Goal: Task Accomplishment & Management: Use online tool/utility

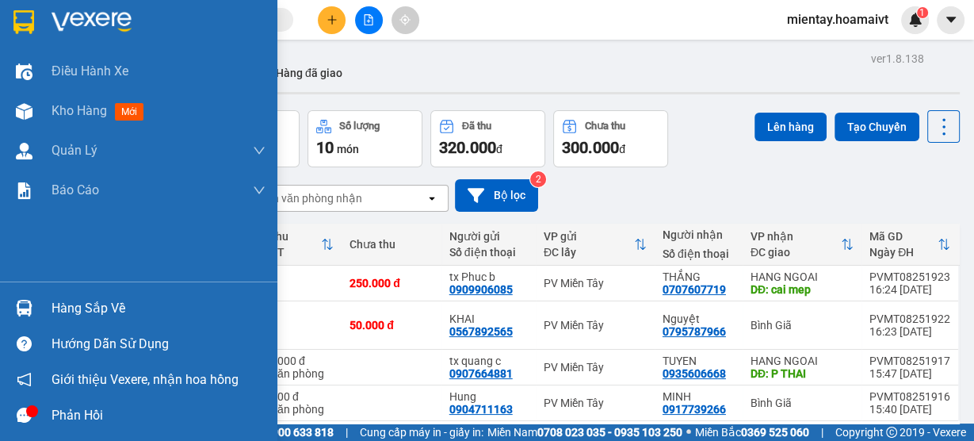
click at [84, 314] on div "Hàng sắp về" at bounding box center [159, 308] width 214 height 24
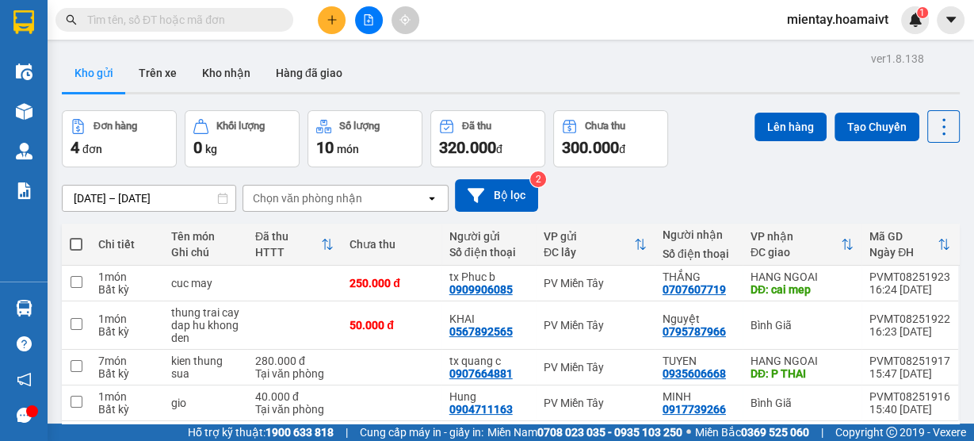
click at [584, 81] on section "Kết quả tìm kiếm ( 0 ) Bộ lọc No Data mientay.hoamaivt 1 Điều hành xe Kho hàng …" at bounding box center [487, 220] width 974 height 441
click at [236, 68] on button "Kho nhận" at bounding box center [226, 73] width 74 height 38
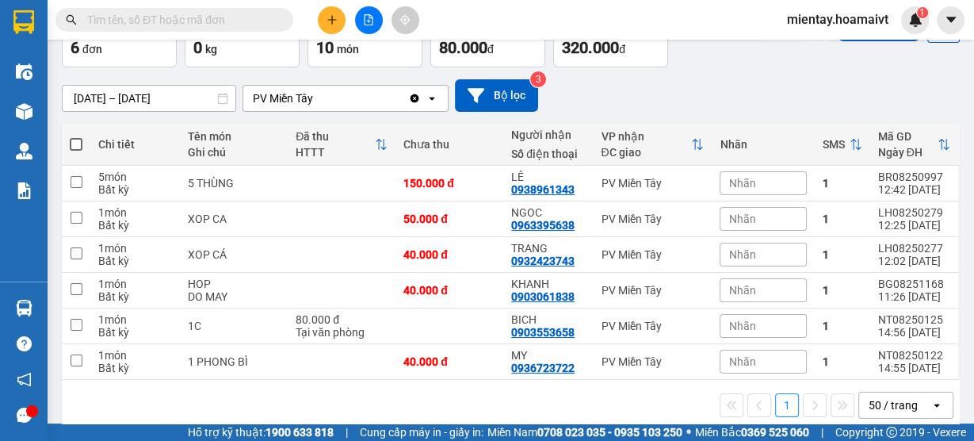
scroll to position [101, 0]
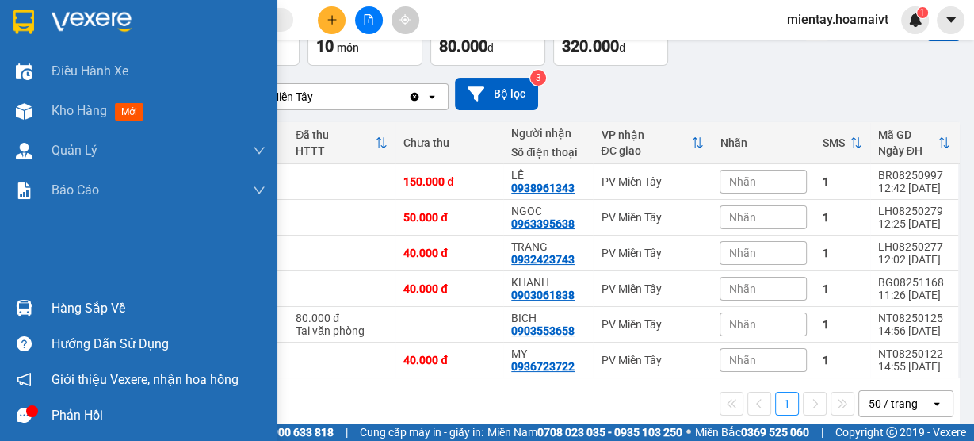
click at [105, 309] on div "Hàng sắp về" at bounding box center [159, 308] width 214 height 24
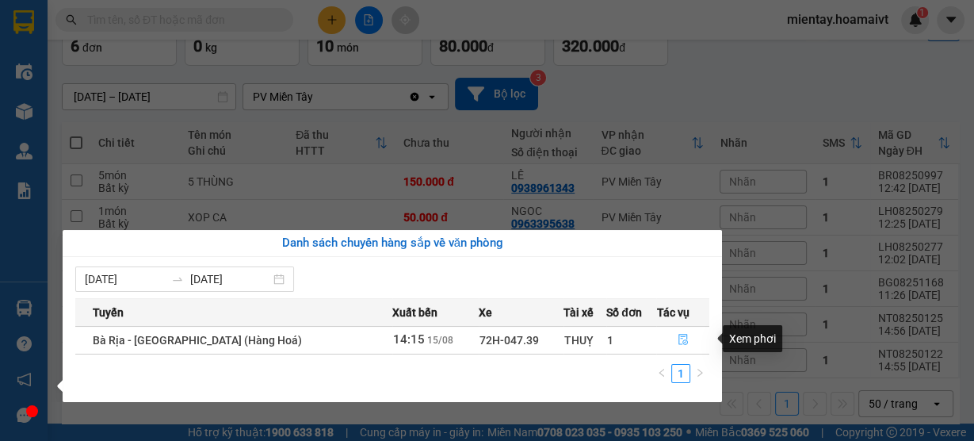
click at [684, 342] on button "button" at bounding box center [683, 339] width 52 height 25
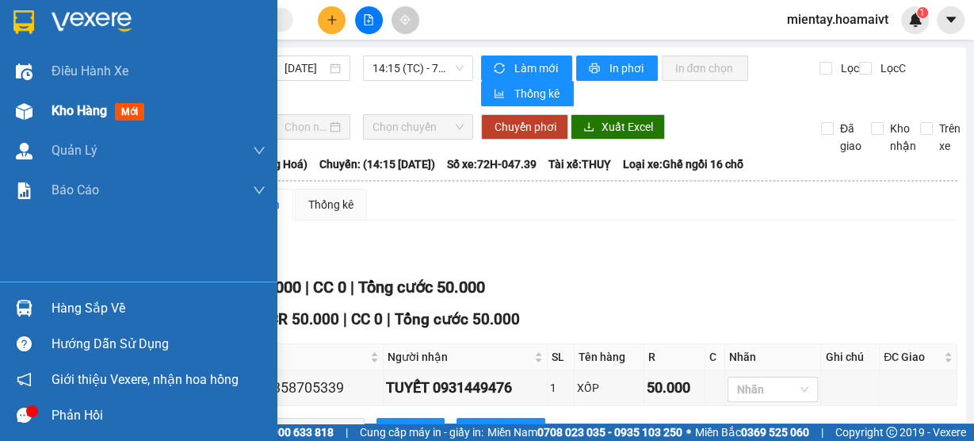
click at [55, 114] on span "Kho hàng" at bounding box center [79, 110] width 55 height 15
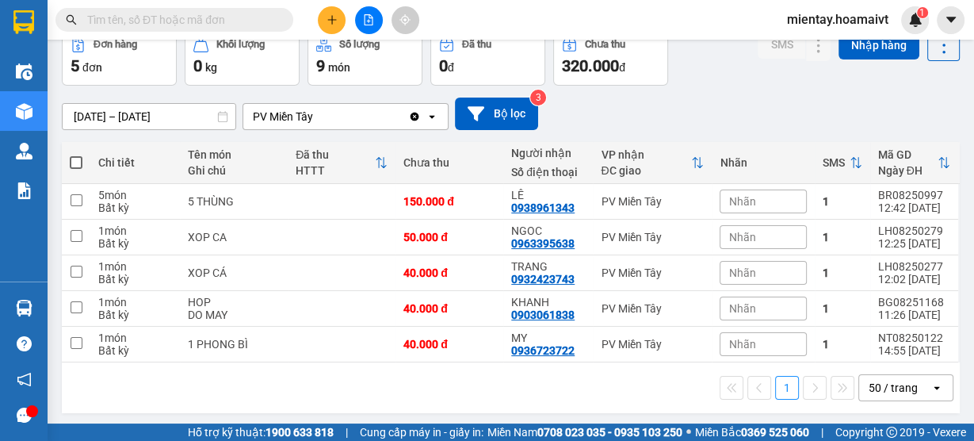
scroll to position [86, 0]
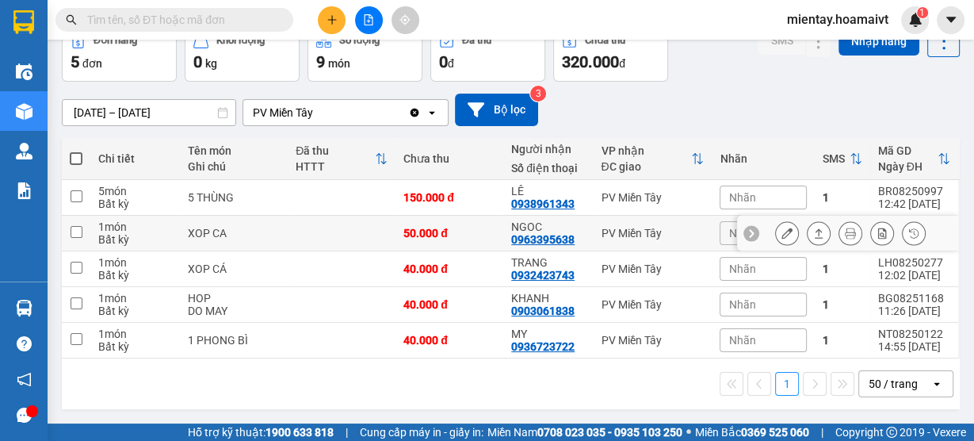
click at [807, 225] on button at bounding box center [818, 234] width 22 height 28
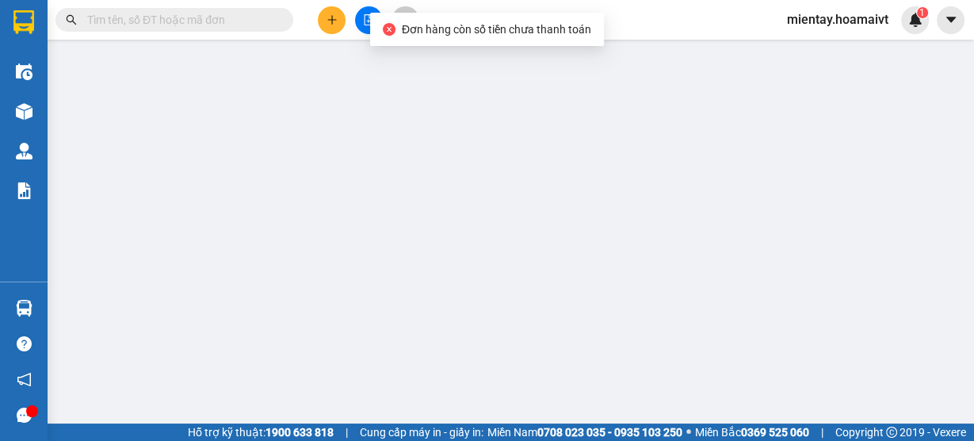
type input "0386230748"
type input "BÍNH"
type input "042168000245"
type input "P HUNG"
type input "0963395638"
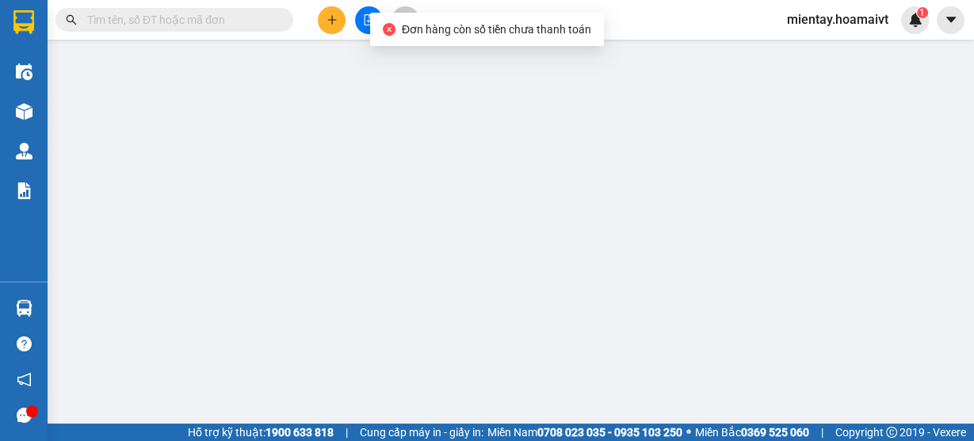
type input "NGOC"
type input "50.000"
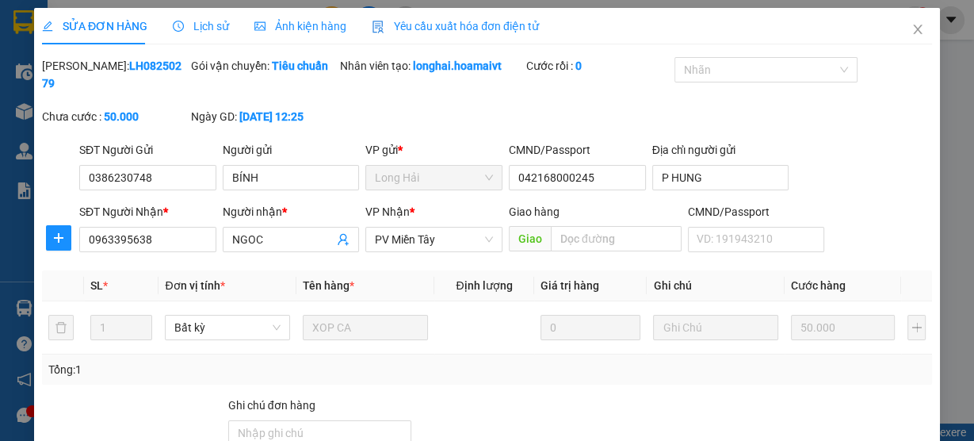
scroll to position [165, 0]
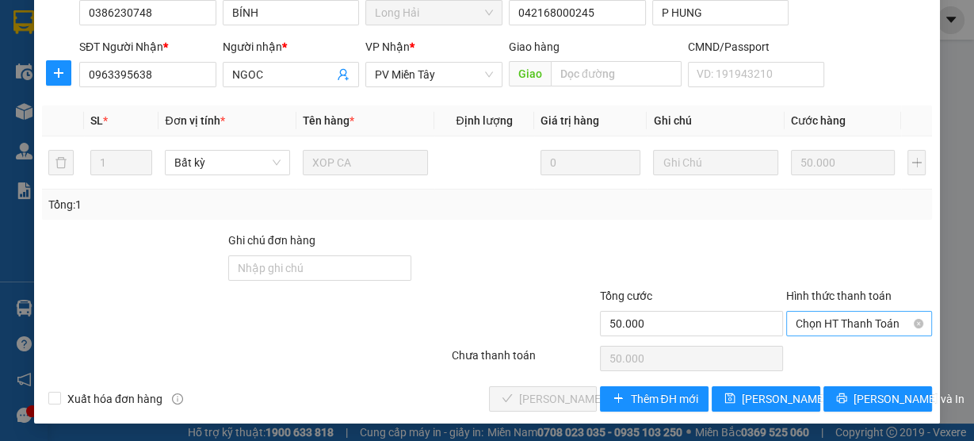
click at [824, 323] on span "Chọn HT Thanh Toán" at bounding box center [859, 323] width 127 height 24
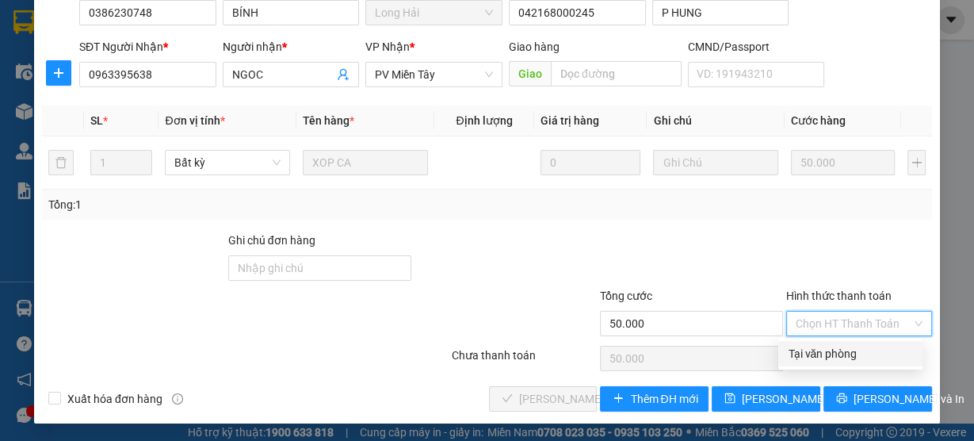
click at [824, 354] on div "Tại văn phòng" at bounding box center [850, 353] width 125 height 17
type input "0"
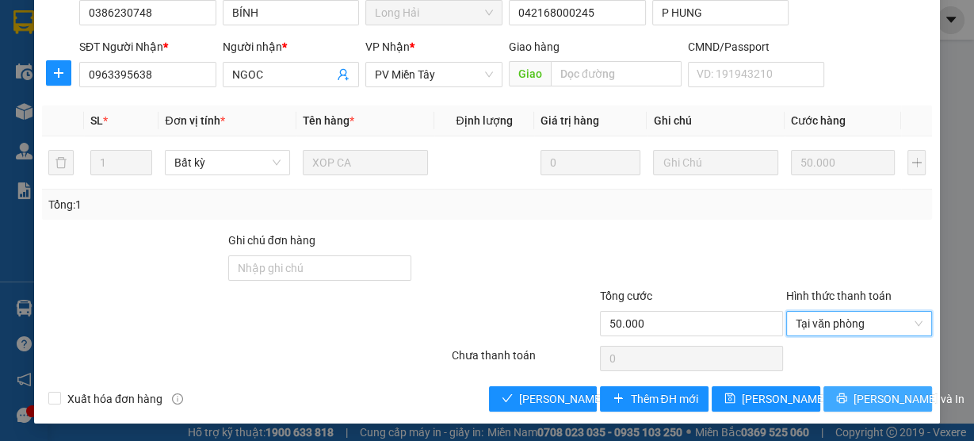
click at [876, 395] on span "Lưu và In" at bounding box center [908, 398] width 111 height 17
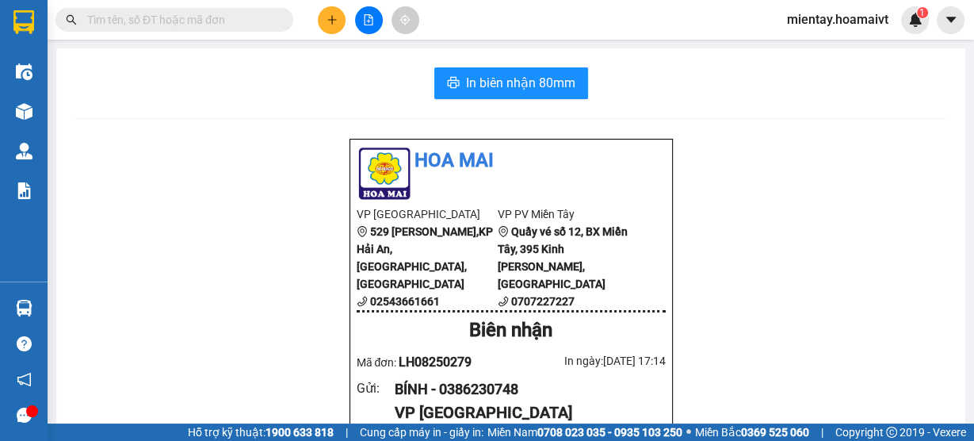
drag, startPoint x: 910, startPoint y: 289, endPoint x: 918, endPoint y: 267, distance: 23.6
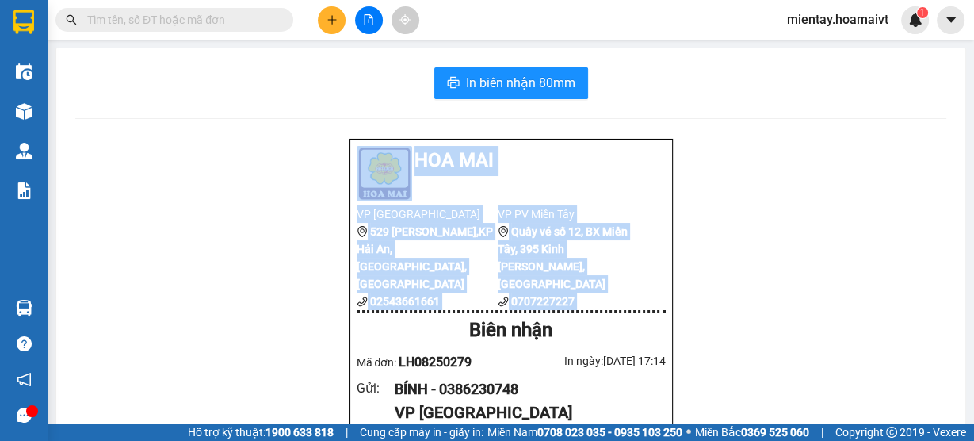
drag, startPoint x: 918, startPoint y: 267, endPoint x: 821, endPoint y: 20, distance: 265.5
click at [821, 21] on section "Kết quả tìm kiếm ( 0 ) Bộ lọc No Data mientay.hoamaivt 1 Điều hành xe Kho hàng …" at bounding box center [487, 220] width 974 height 441
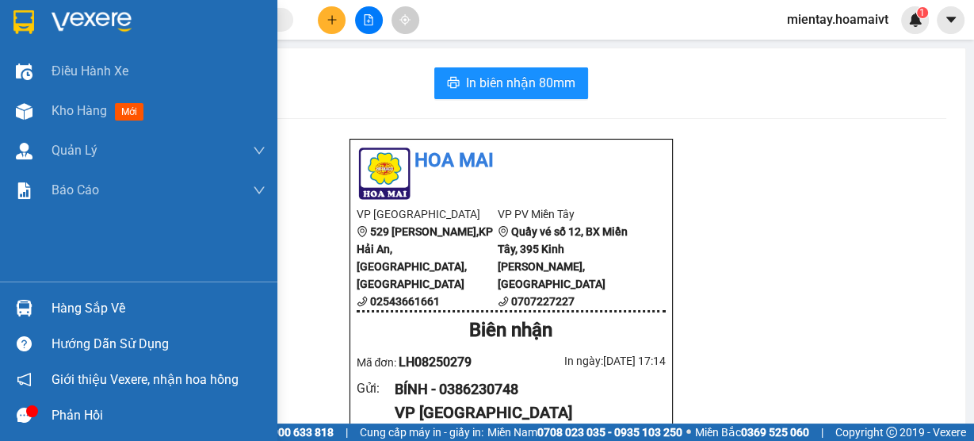
drag, startPoint x: 66, startPoint y: 116, endPoint x: 345, endPoint y: 2, distance: 301.1
click at [66, 116] on span "Kho hàng" at bounding box center [79, 110] width 55 height 15
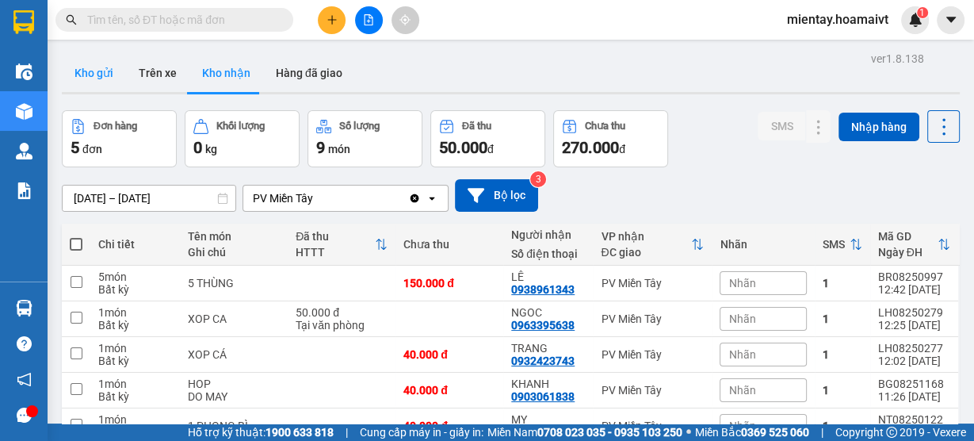
click at [110, 74] on button "Kho gửi" at bounding box center [94, 73] width 64 height 38
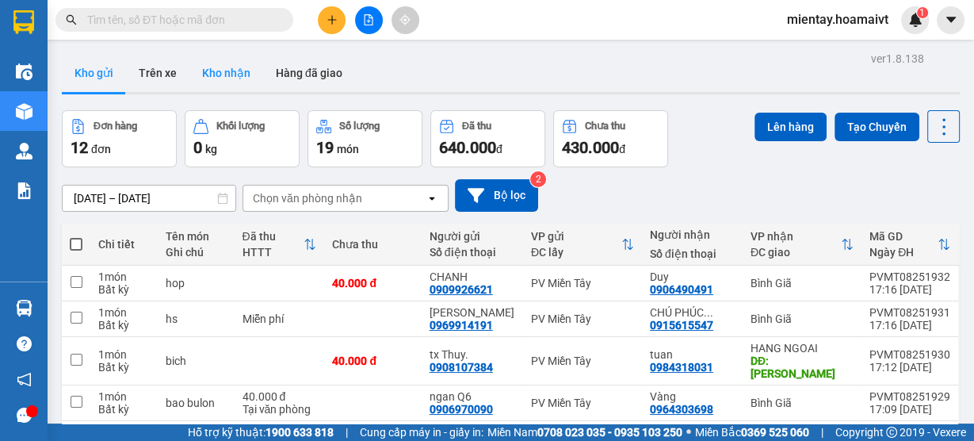
click at [235, 75] on button "Kho nhận" at bounding box center [226, 73] width 74 height 38
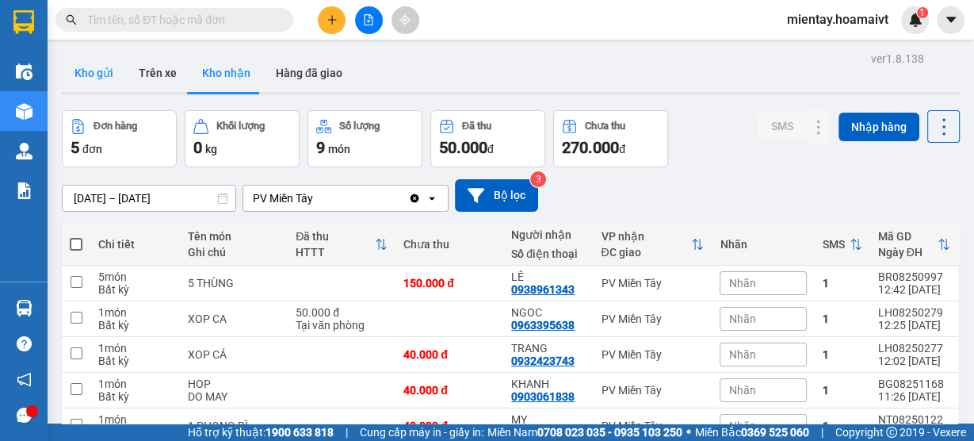
click at [95, 80] on button "Kho gửi" at bounding box center [94, 73] width 64 height 38
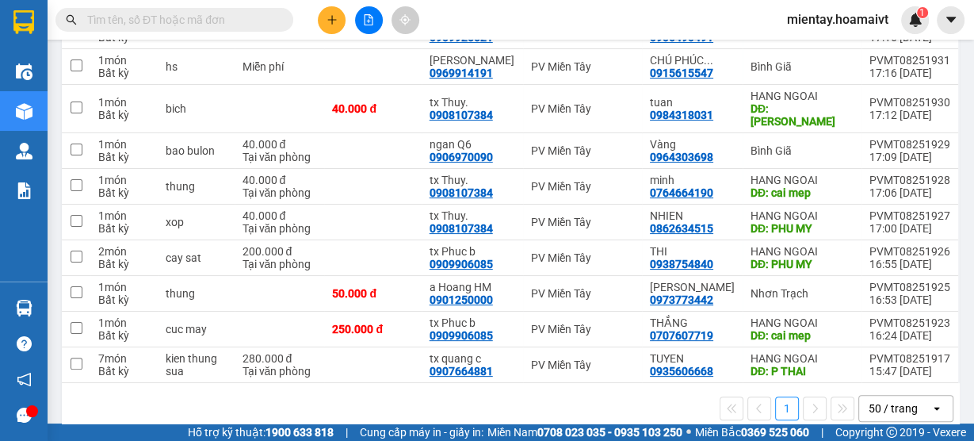
scroll to position [254, 0]
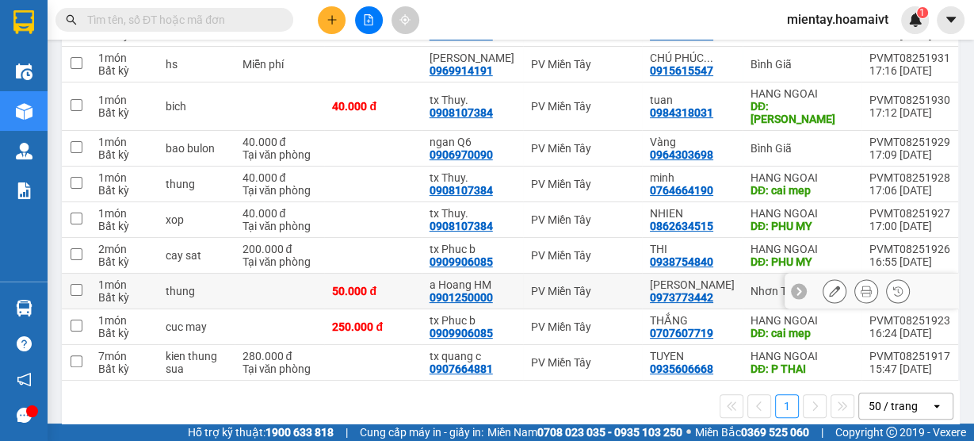
click at [552, 296] on div "PV Miền Tây" at bounding box center [582, 290] width 103 height 13
checkbox input "true"
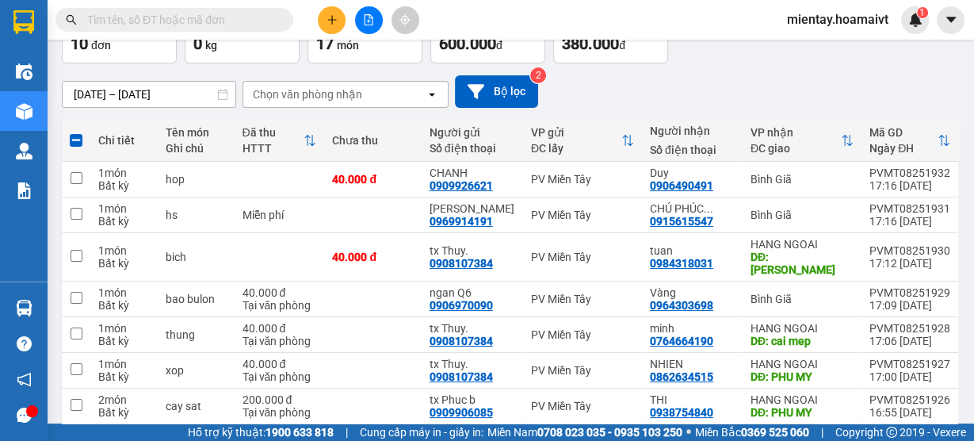
scroll to position [45, 0]
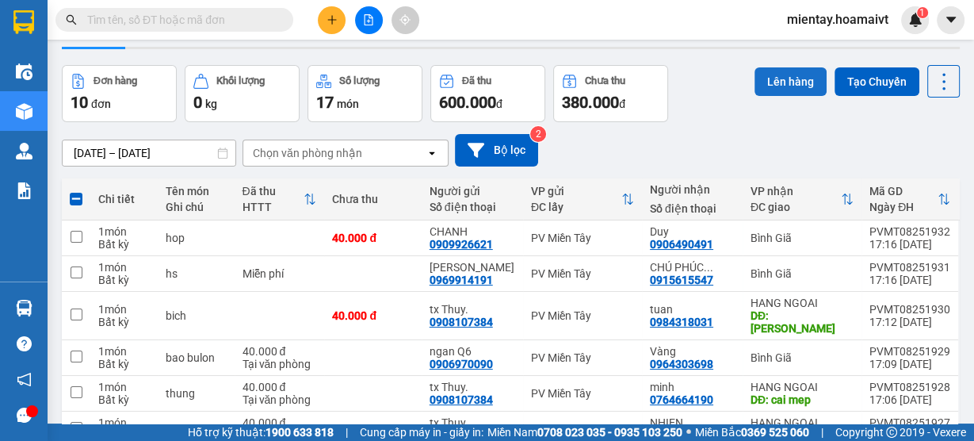
click at [767, 81] on button "Lên hàng" at bounding box center [790, 81] width 72 height 29
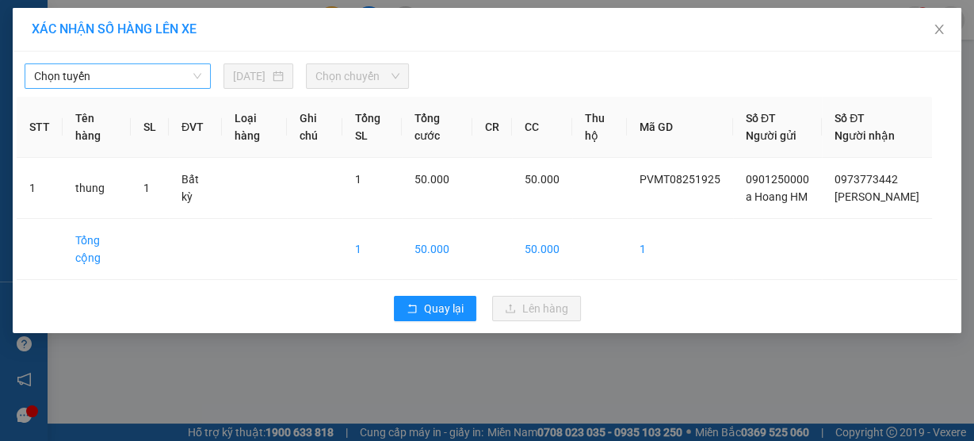
click at [106, 75] on span "Chọn tuyến" at bounding box center [117, 76] width 167 height 24
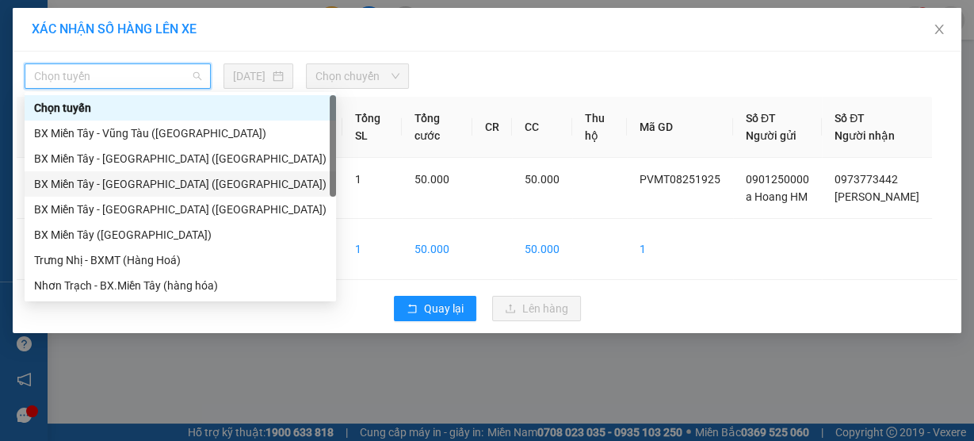
click at [117, 177] on div "BX Miền Tây - [GEOGRAPHIC_DATA] ([GEOGRAPHIC_DATA])" at bounding box center [180, 183] width 292 height 17
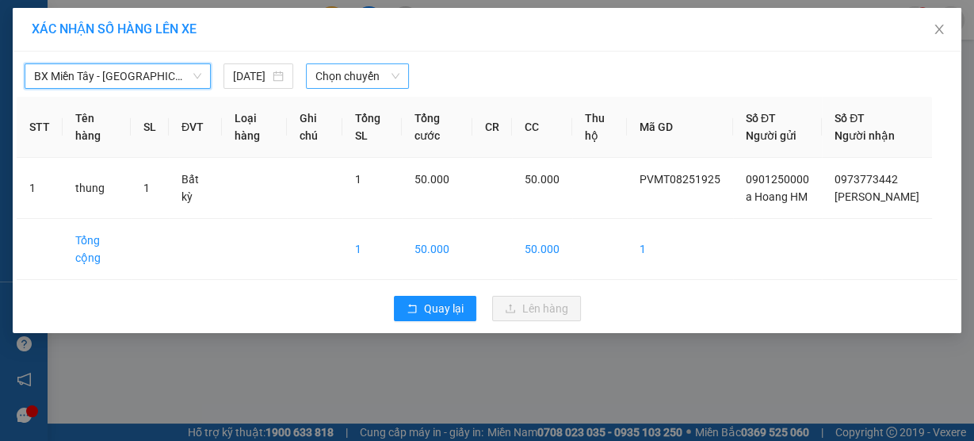
click at [344, 78] on span "Chọn chuyến" at bounding box center [357, 76] width 84 height 24
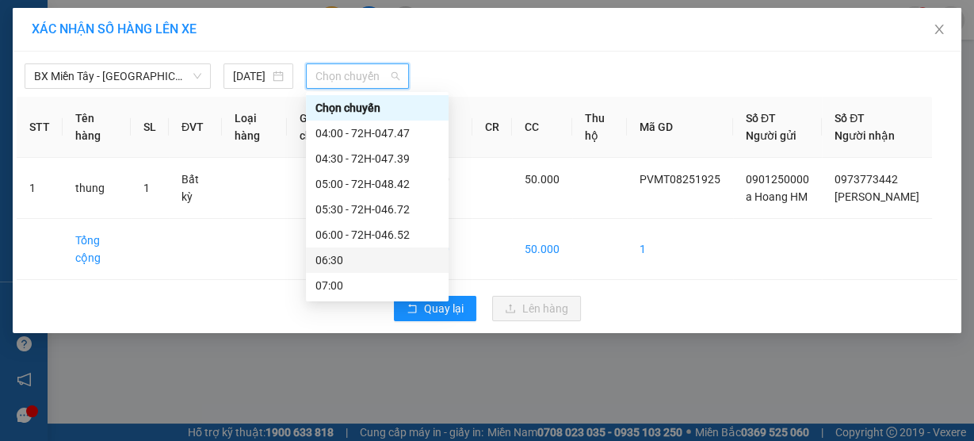
click at [361, 253] on div "06:30" at bounding box center [377, 259] width 124 height 17
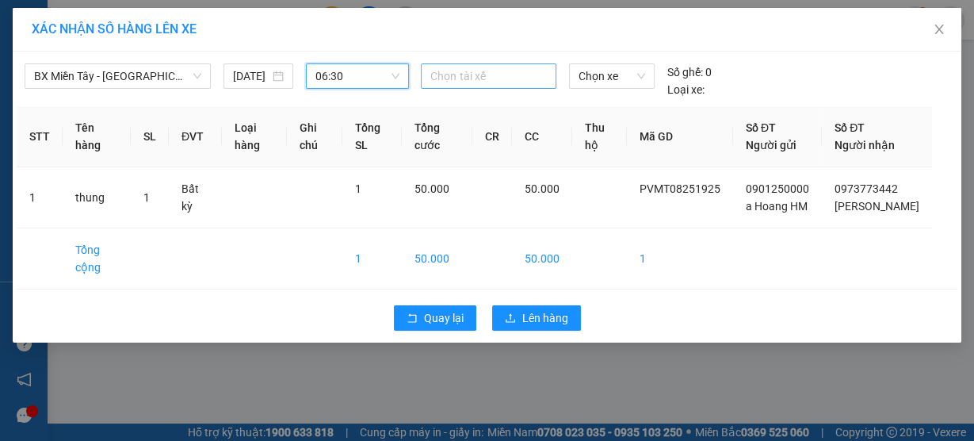
click at [480, 70] on div at bounding box center [488, 76] width 127 height 19
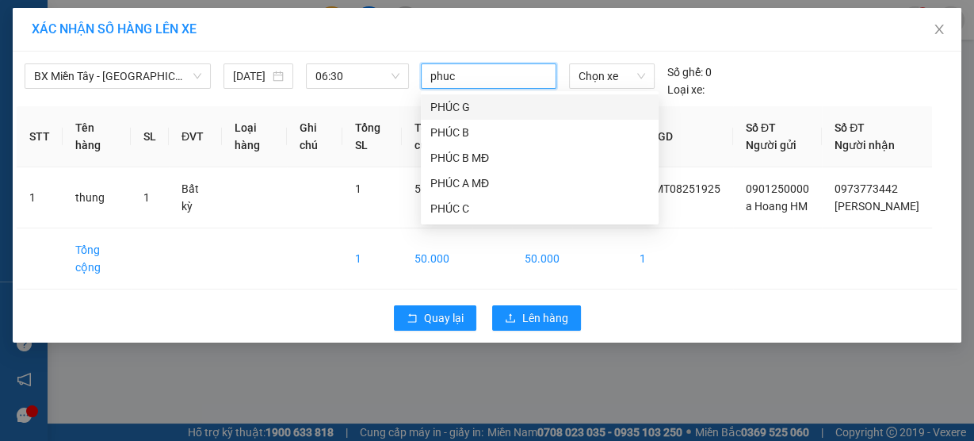
type input "phuc b"
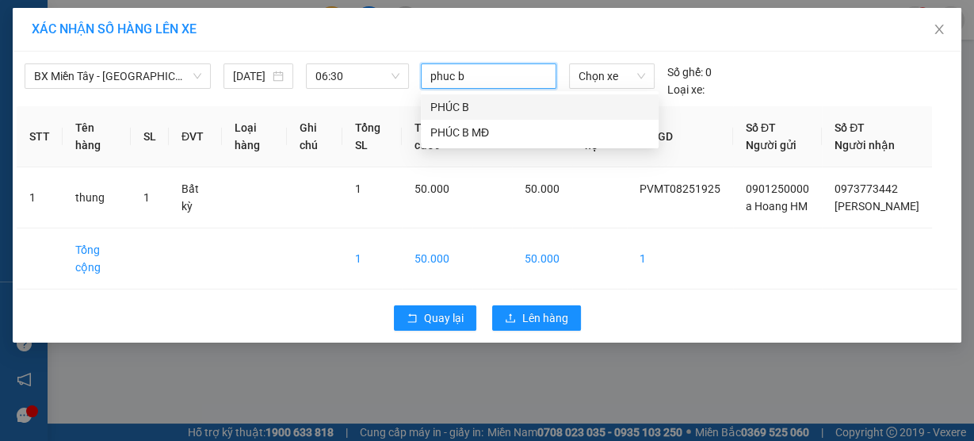
click at [475, 106] on div "PHÚC B" at bounding box center [539, 106] width 219 height 17
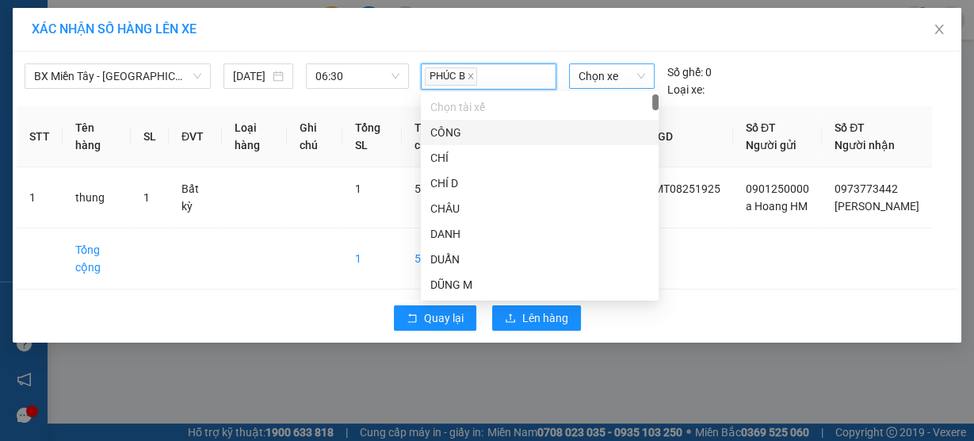
click at [602, 78] on span "Chọn xe" at bounding box center [611, 76] width 67 height 24
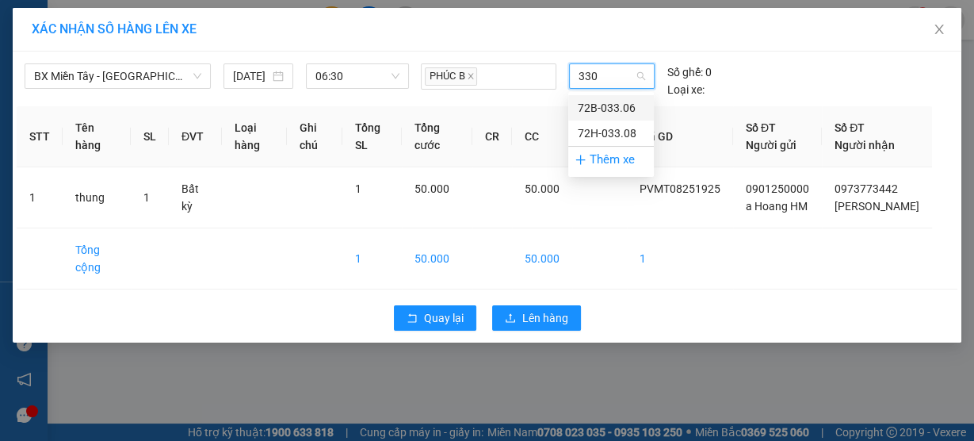
type input "3308"
click at [605, 102] on div "72H-033.08" at bounding box center [611, 107] width 67 height 17
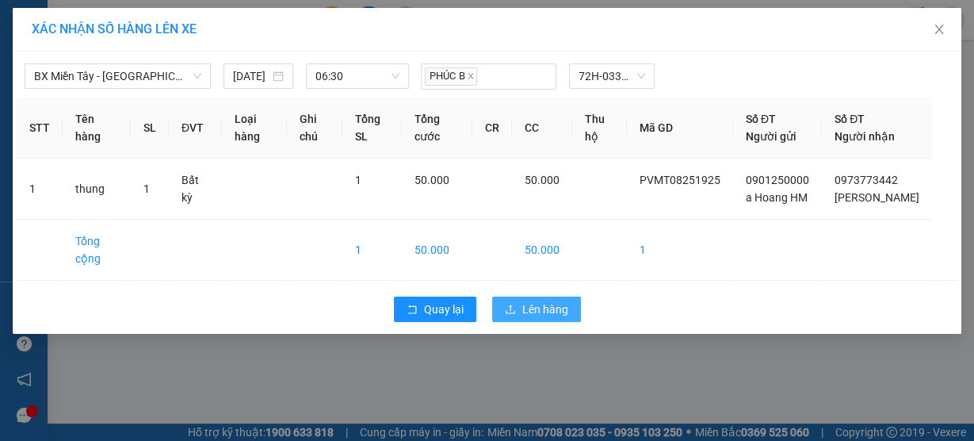
click at [545, 318] on span "Lên hàng" at bounding box center [545, 308] width 46 height 17
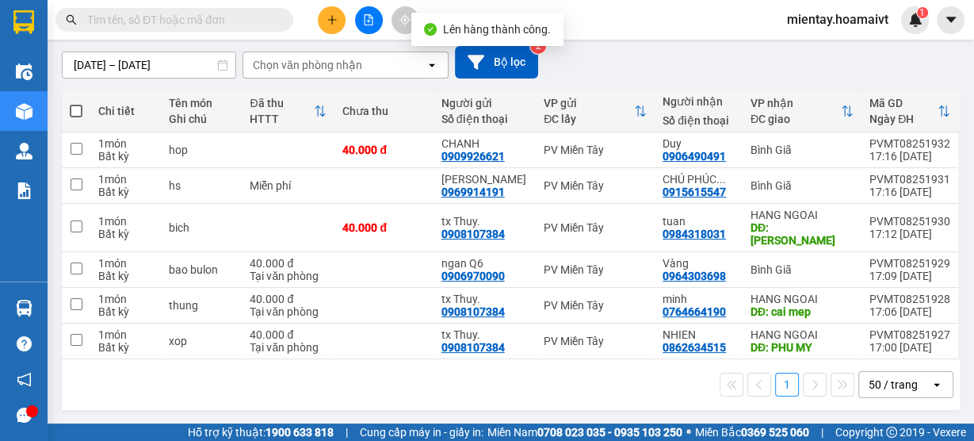
scroll to position [134, 0]
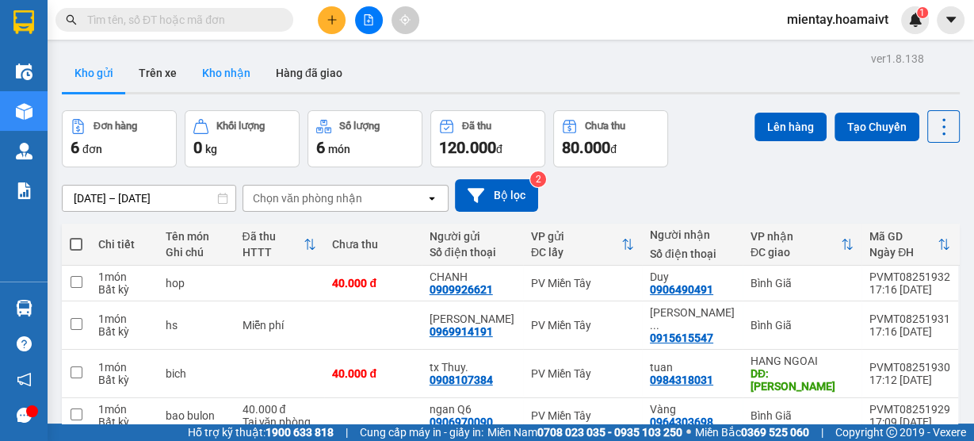
click at [217, 78] on button "Kho nhận" at bounding box center [226, 73] width 74 height 38
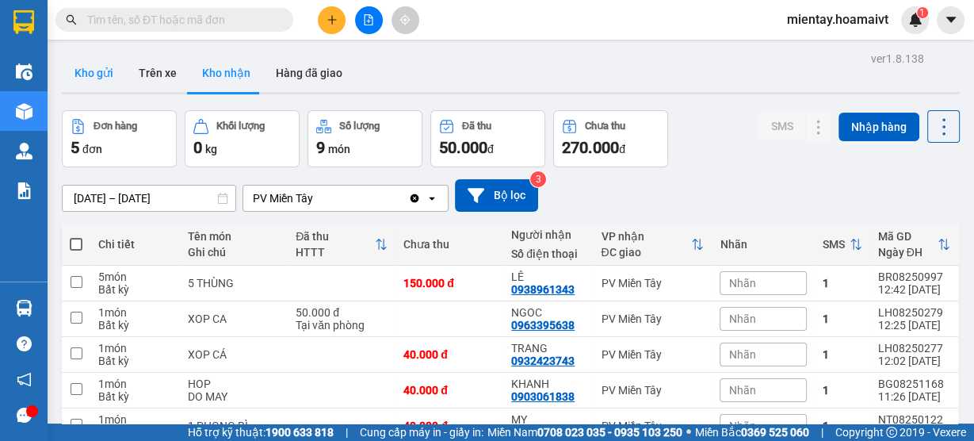
click at [100, 78] on button "Kho gửi" at bounding box center [94, 73] width 64 height 38
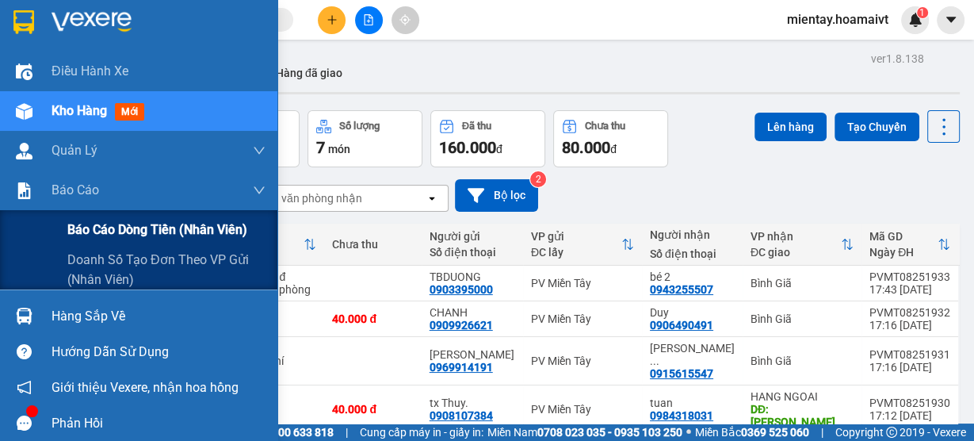
click at [120, 227] on span "Báo cáo dòng tiền (nhân viên)" at bounding box center [157, 230] width 180 height 20
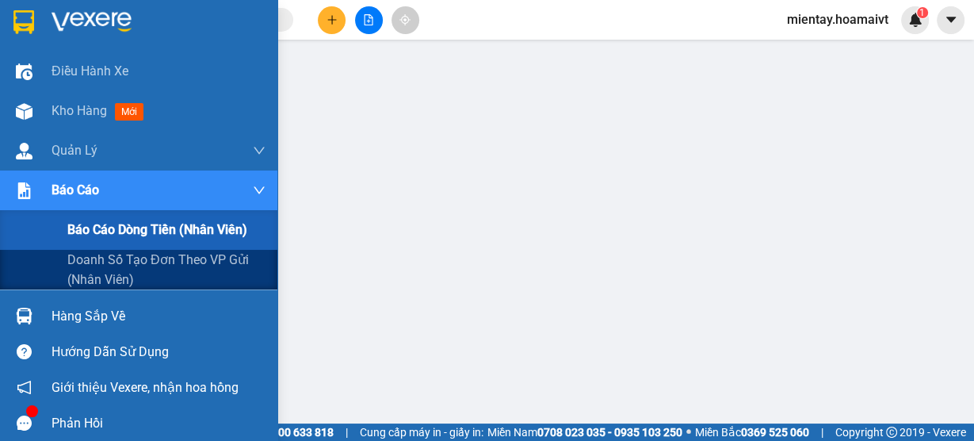
click at [110, 235] on span "Báo cáo dòng tiền (nhân viên)" at bounding box center [157, 230] width 180 height 20
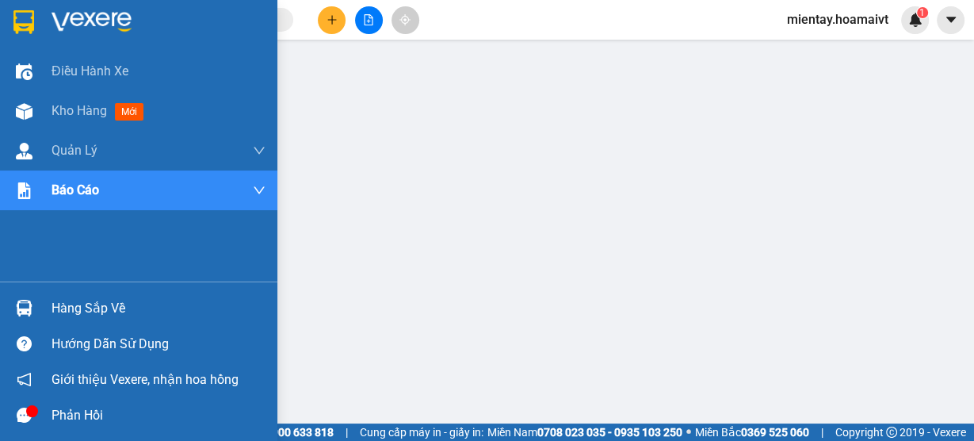
click at [82, 312] on div "Hàng sắp về" at bounding box center [159, 308] width 214 height 24
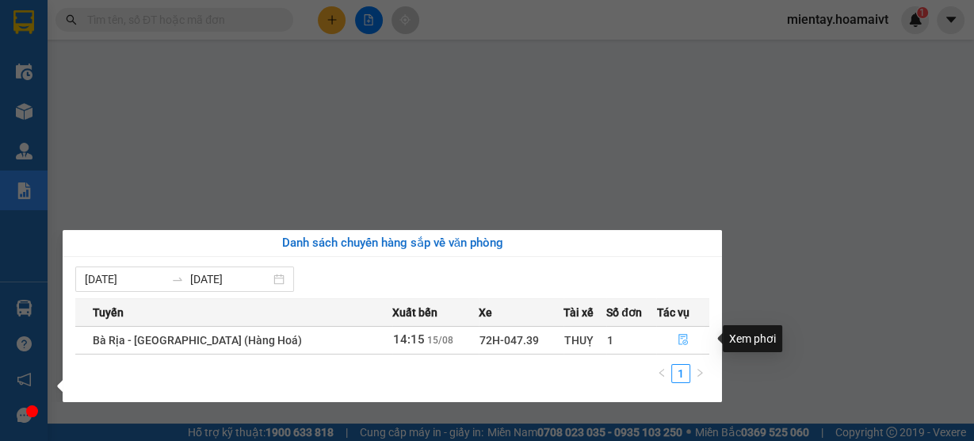
click at [678, 338] on icon "file-done" at bounding box center [683, 339] width 11 height 11
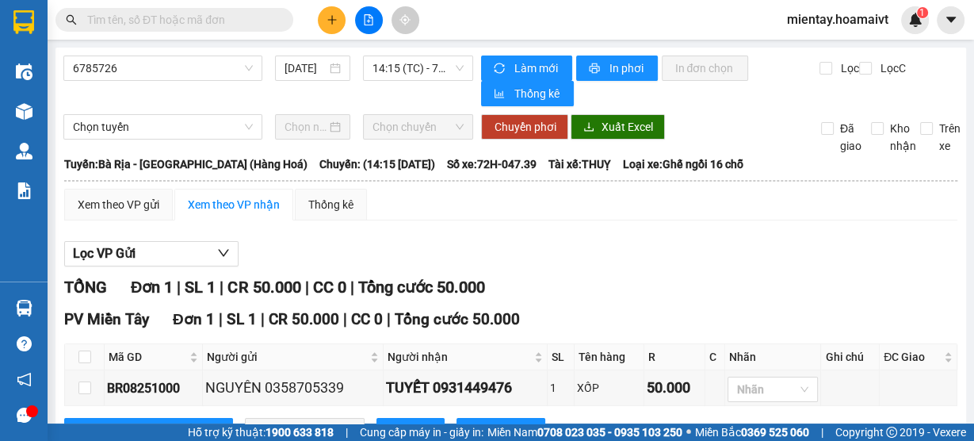
scroll to position [62, 0]
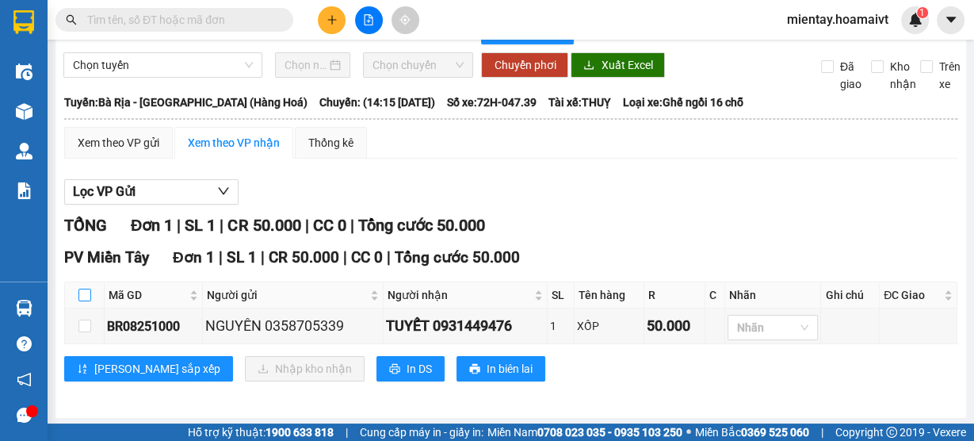
click at [83, 290] on input "checkbox" at bounding box center [84, 294] width 13 height 13
checkbox input "true"
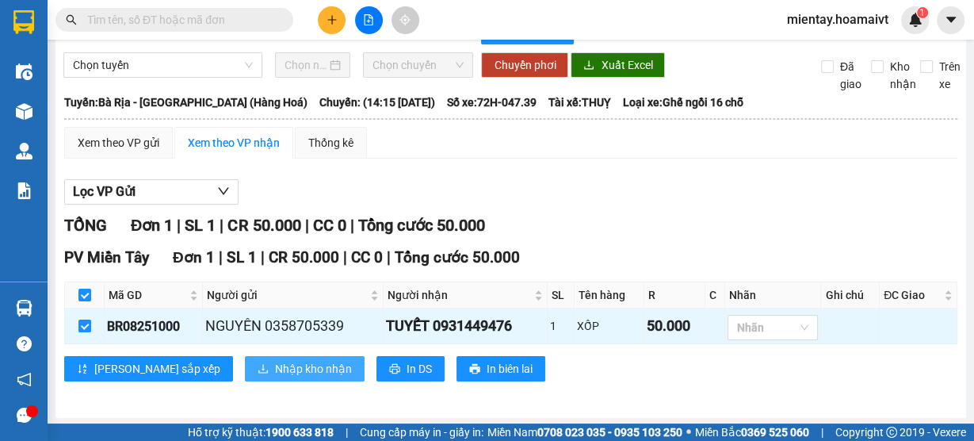
click at [245, 377] on button "Nhập kho nhận" at bounding box center [305, 368] width 120 height 25
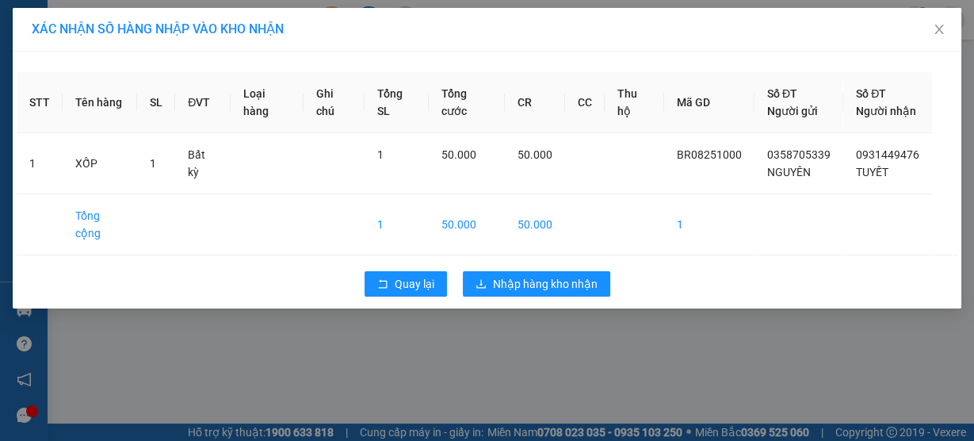
click at [542, 278] on div "Quay lại Nhập hàng kho nhận" at bounding box center [487, 283] width 941 height 41
click at [546, 275] on span "Nhập hàng kho nhận" at bounding box center [545, 283] width 105 height 17
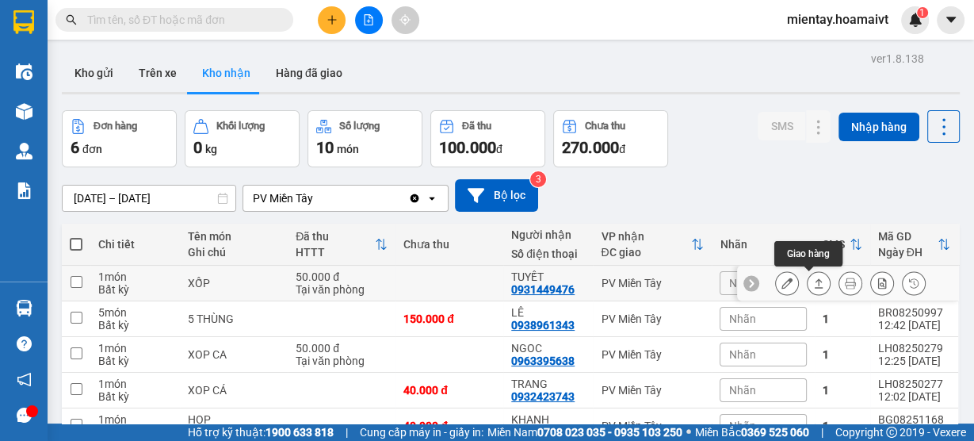
click at [818, 282] on button at bounding box center [818, 283] width 22 height 28
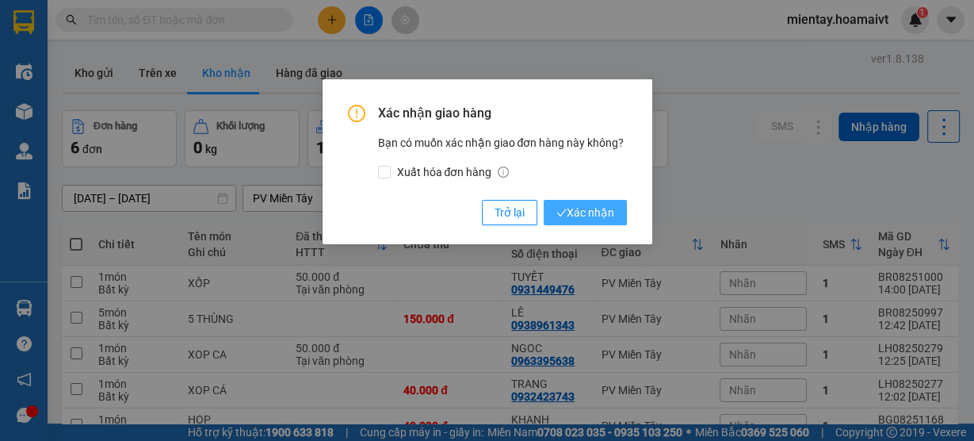
click at [620, 218] on button "Xác nhận" at bounding box center [585, 212] width 83 height 25
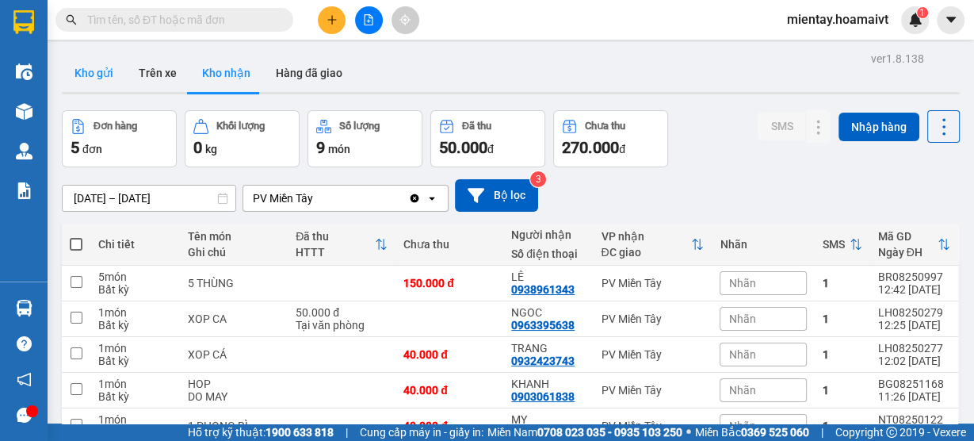
click at [98, 69] on button "Kho gửi" at bounding box center [94, 73] width 64 height 38
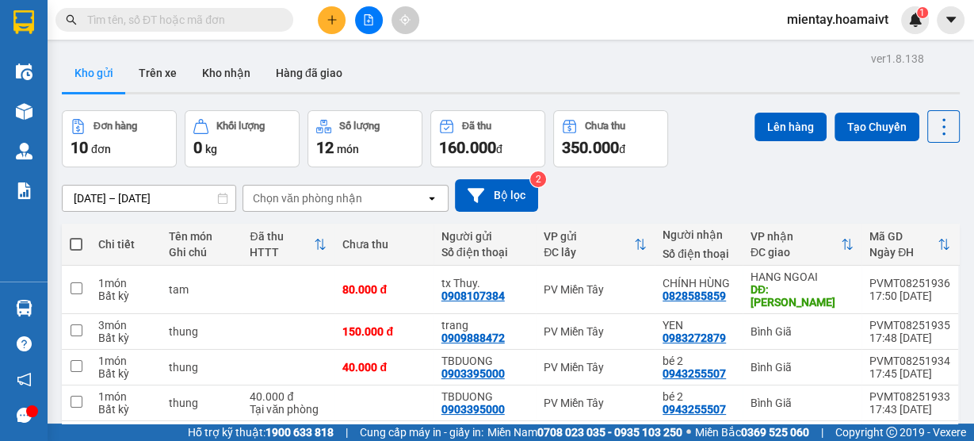
click at [301, 204] on div "Chọn văn phòng nhận" at bounding box center [307, 198] width 109 height 16
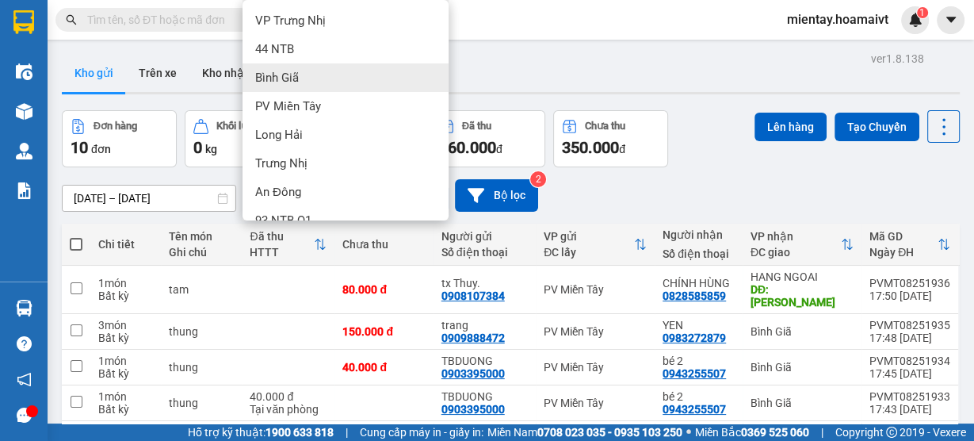
click at [411, 77] on div "Bình Giã" at bounding box center [345, 77] width 206 height 29
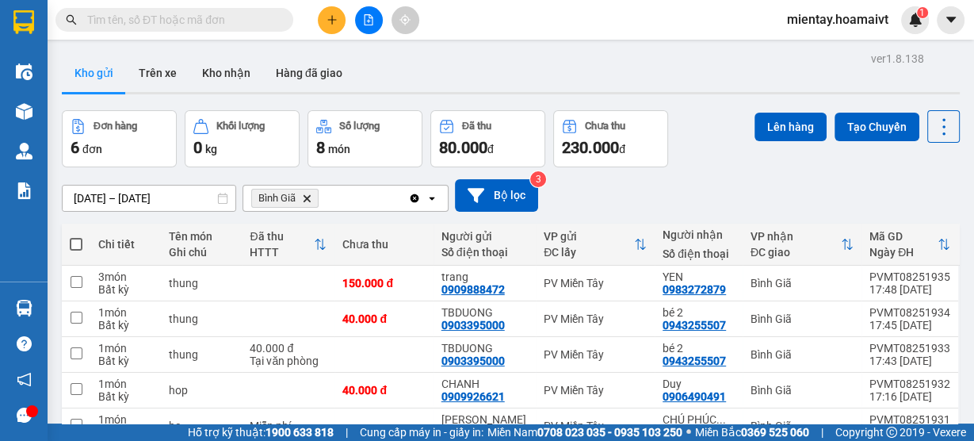
click at [78, 242] on span at bounding box center [76, 244] width 13 height 13
click at [76, 236] on input "checkbox" at bounding box center [76, 236] width 0 height 0
checkbox input "true"
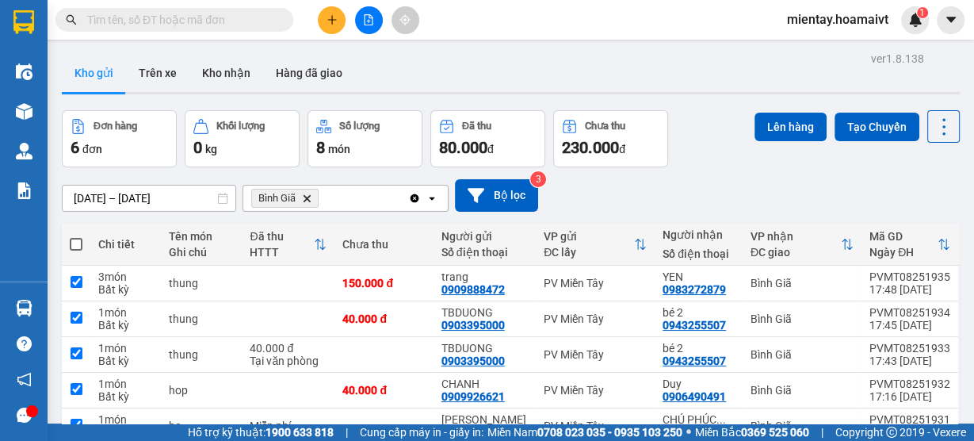
checkbox input "true"
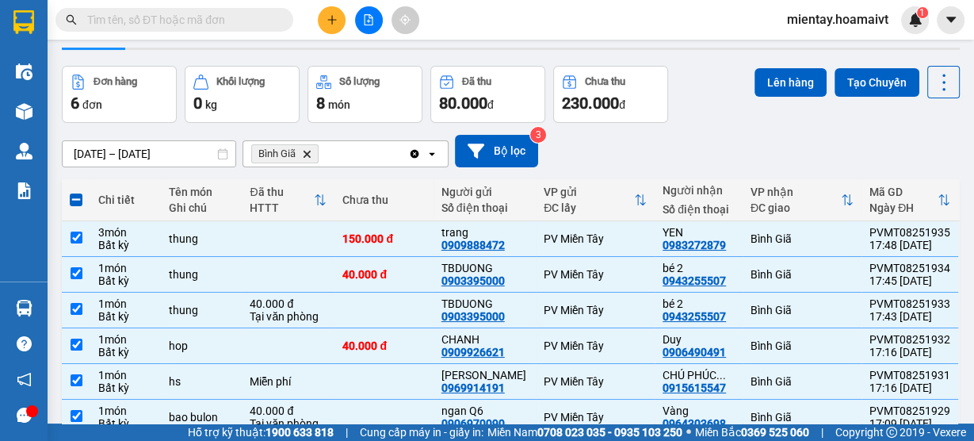
scroll to position [43, 0]
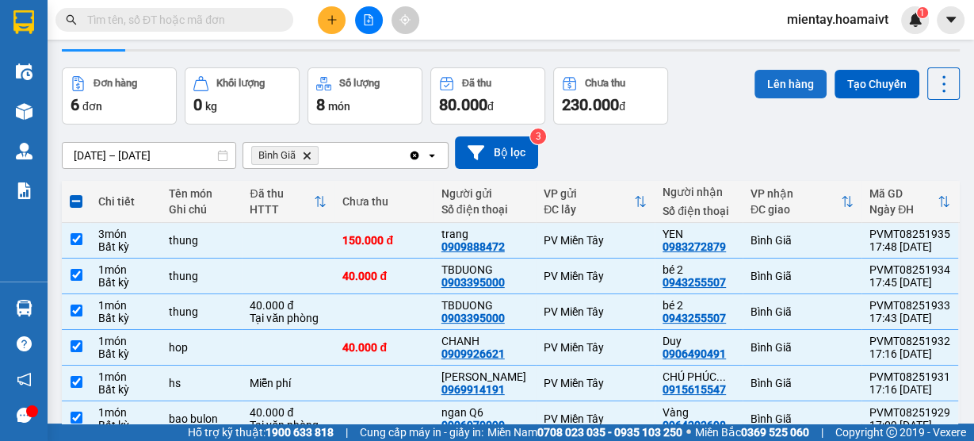
click at [792, 87] on button "Lên hàng" at bounding box center [790, 84] width 72 height 29
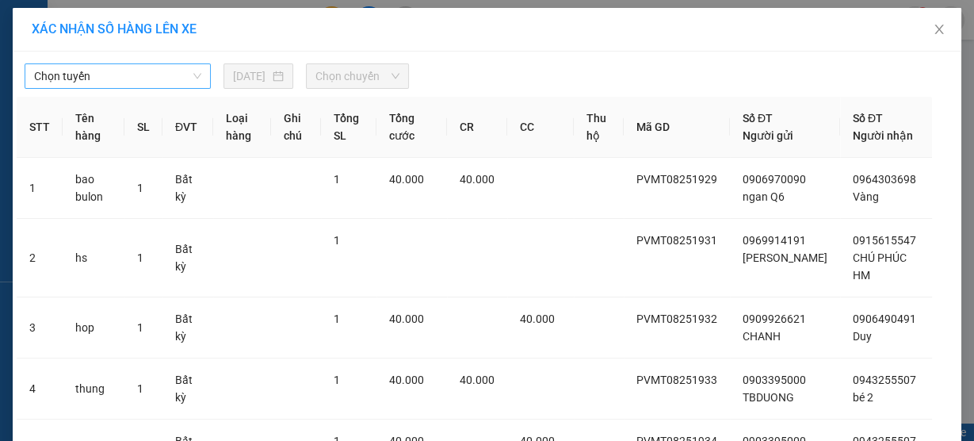
click at [111, 86] on span "Chọn tuyến" at bounding box center [117, 76] width 167 height 24
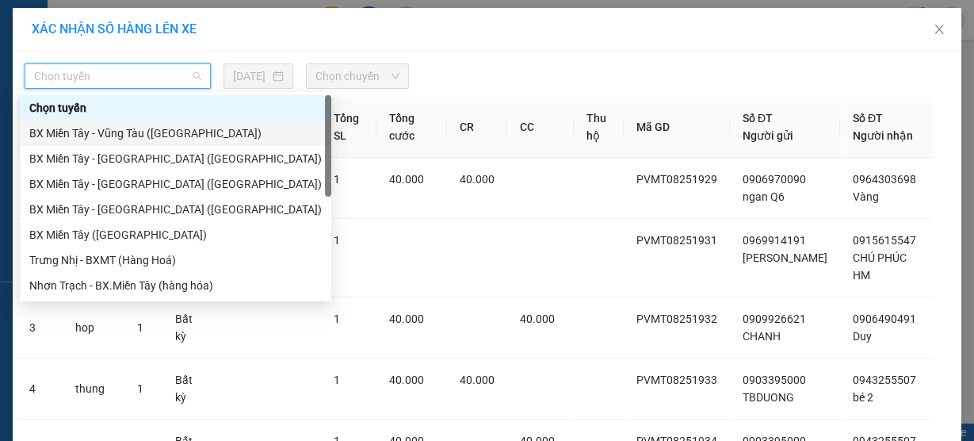
click at [125, 144] on div "BX Miền Tây - Vũng Tàu ([GEOGRAPHIC_DATA])" at bounding box center [175, 132] width 311 height 25
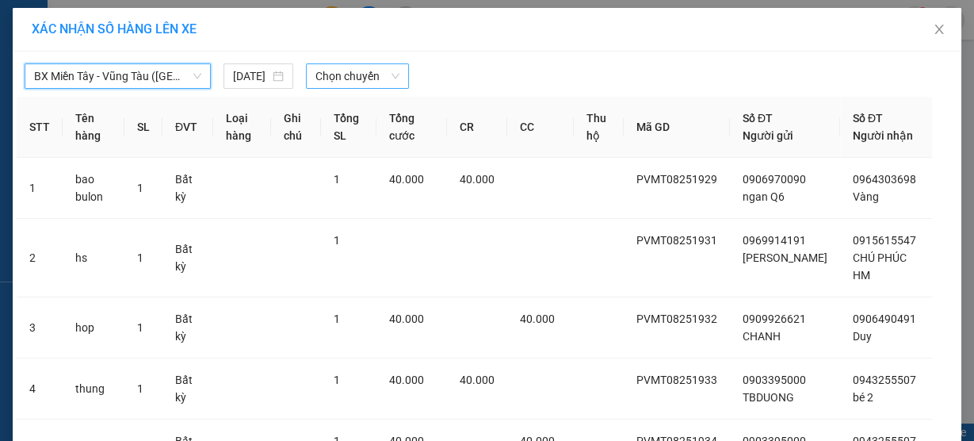
click at [335, 74] on span "Chọn chuyến" at bounding box center [357, 76] width 84 height 24
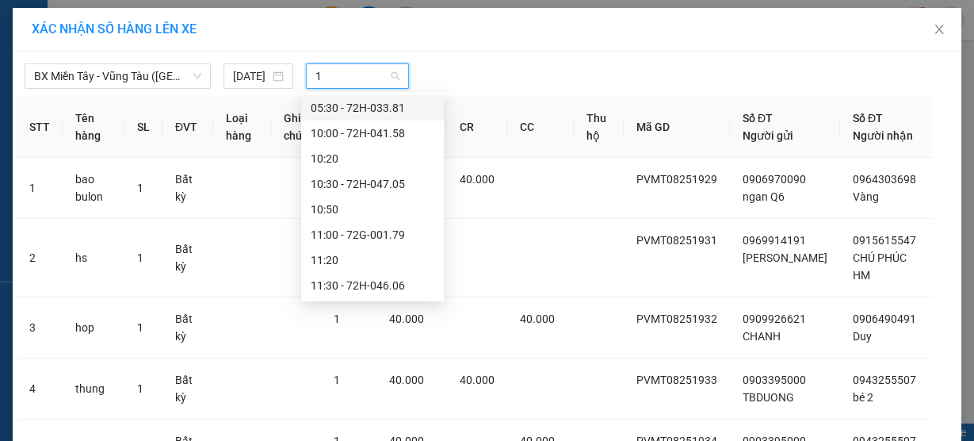
type input "18"
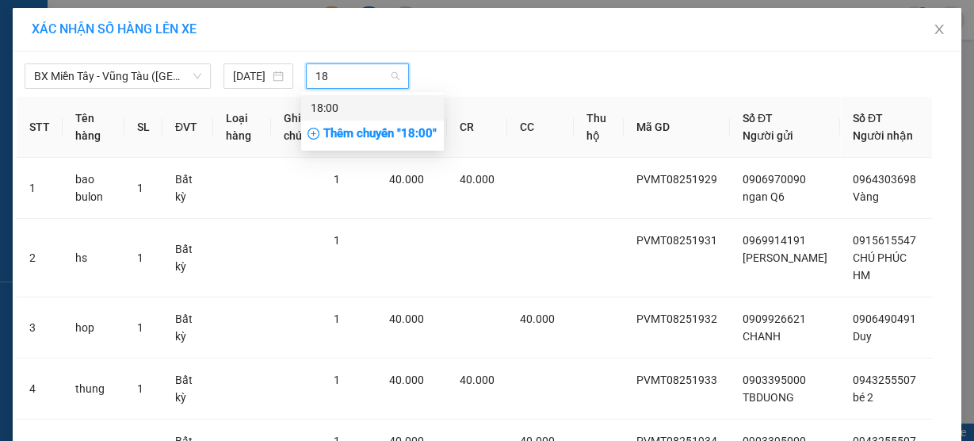
click at [347, 106] on div "18:00" at bounding box center [373, 107] width 124 height 17
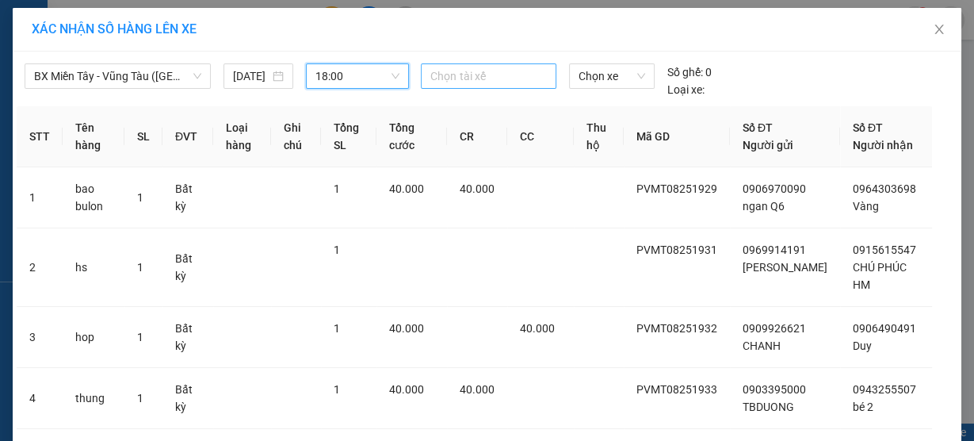
click at [456, 75] on div at bounding box center [488, 76] width 127 height 19
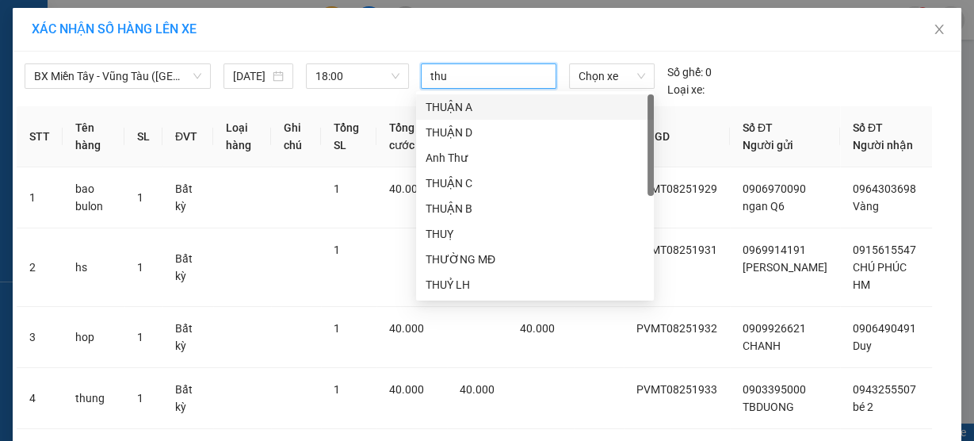
type input "thuy"
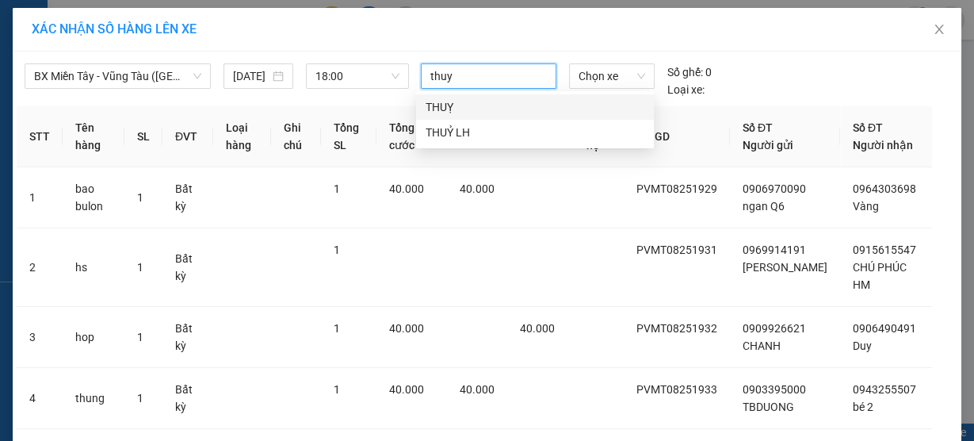
click at [455, 104] on div "THUỴ" at bounding box center [535, 106] width 219 height 17
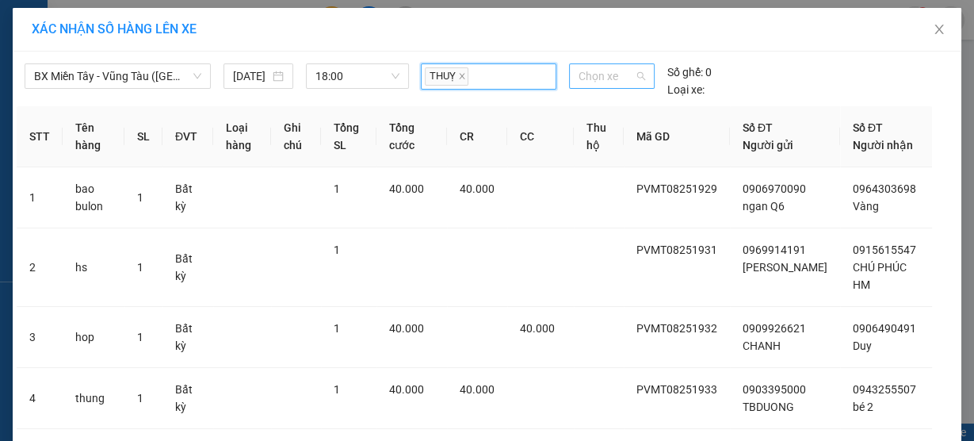
click at [601, 70] on span "Chọn xe" at bounding box center [611, 76] width 67 height 24
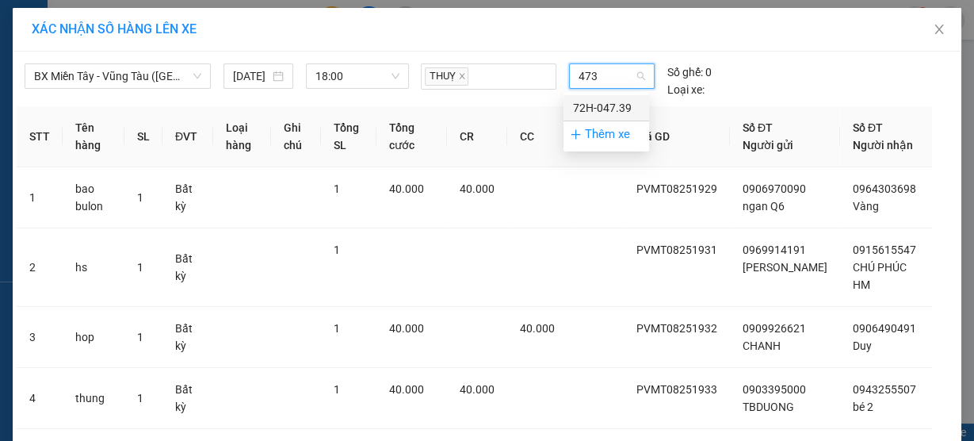
type input "4739"
click at [609, 97] on div "72H-047.39" at bounding box center [606, 107] width 86 height 25
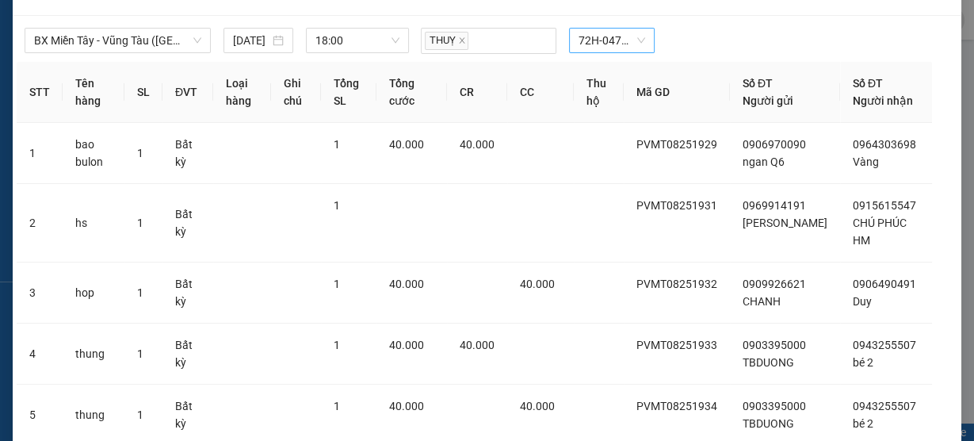
scroll to position [231, 0]
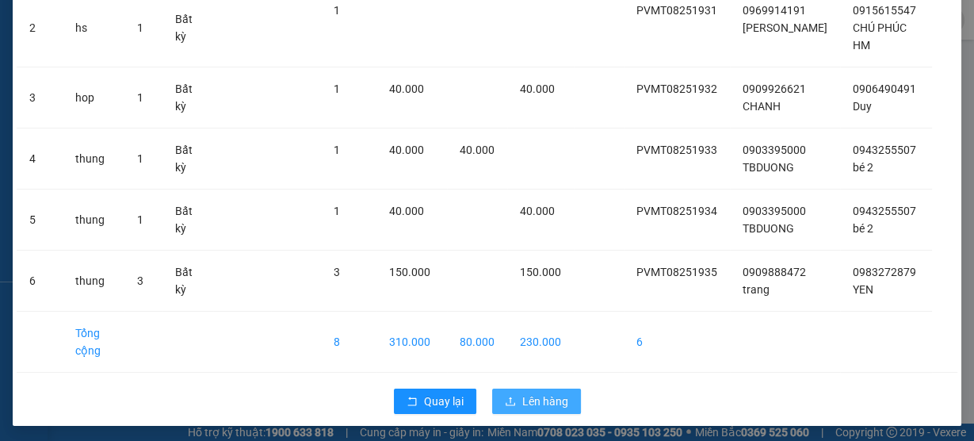
click at [539, 392] on span "Lên hàng" at bounding box center [545, 400] width 46 height 17
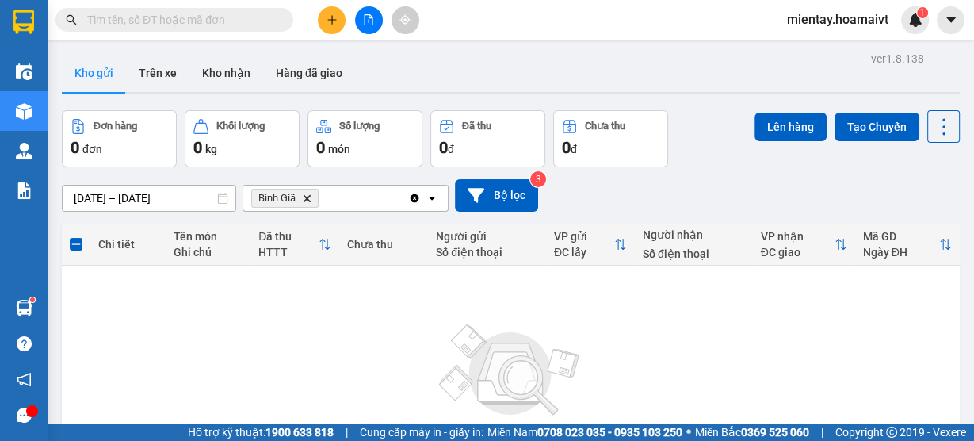
drag, startPoint x: 410, startPoint y: 423, endPoint x: 304, endPoint y: 194, distance: 252.1
click at [304, 194] on icon "Delete" at bounding box center [307, 198] width 10 height 10
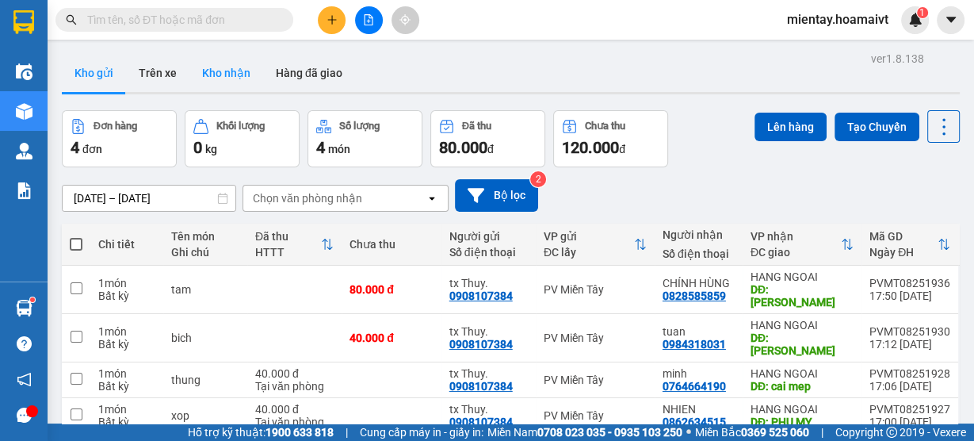
click at [218, 74] on button "Kho nhận" at bounding box center [226, 73] width 74 height 38
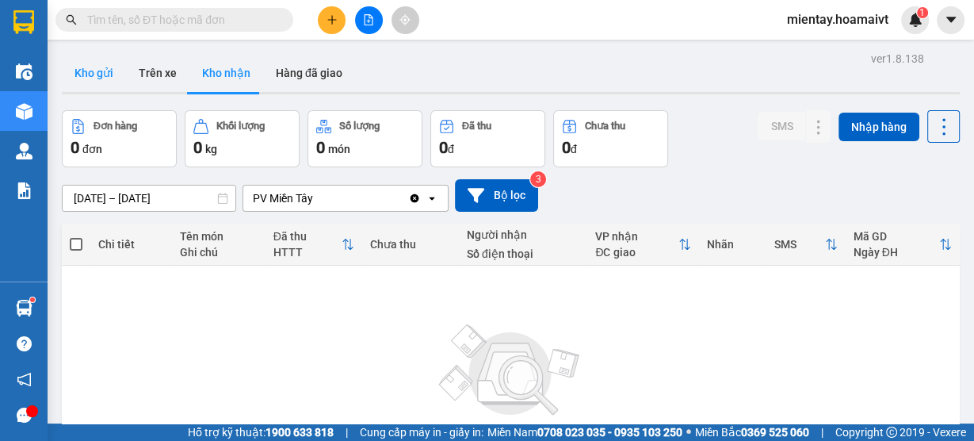
click at [101, 76] on button "Kho gửi" at bounding box center [94, 73] width 64 height 38
